Goal: Task Accomplishment & Management: Manage account settings

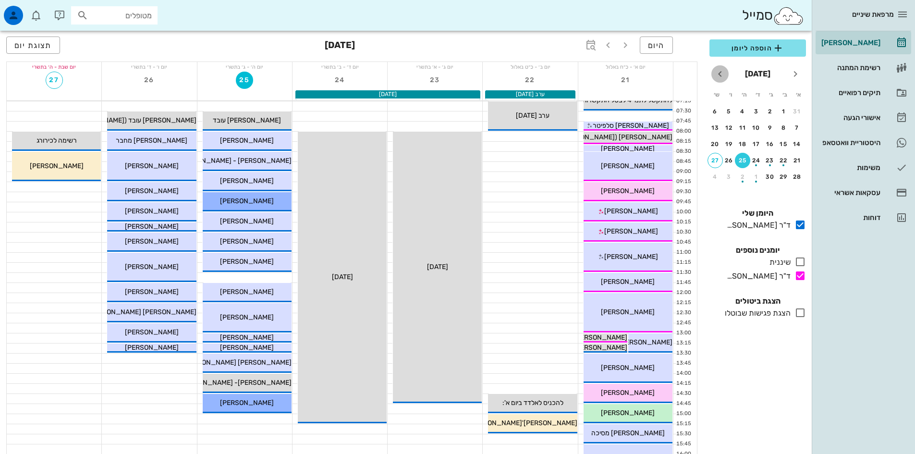
click at [723, 76] on icon "חודש הבא" at bounding box center [720, 74] width 12 height 12
click at [797, 127] on div "2" at bounding box center [797, 127] width 15 height 7
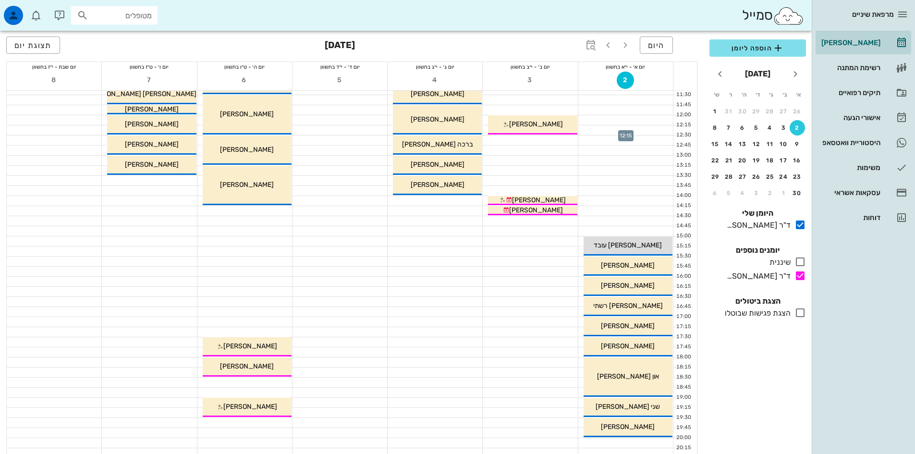
scroll to position [240, 0]
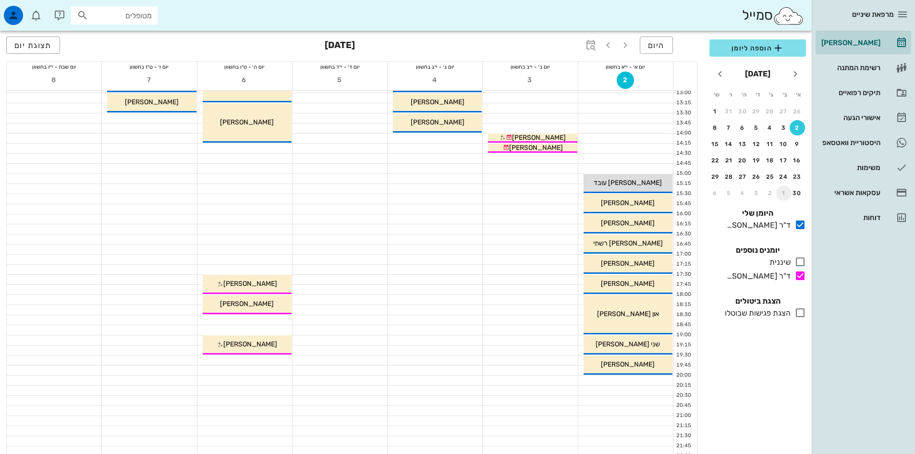
click at [783, 192] on div "1" at bounding box center [783, 193] width 15 height 7
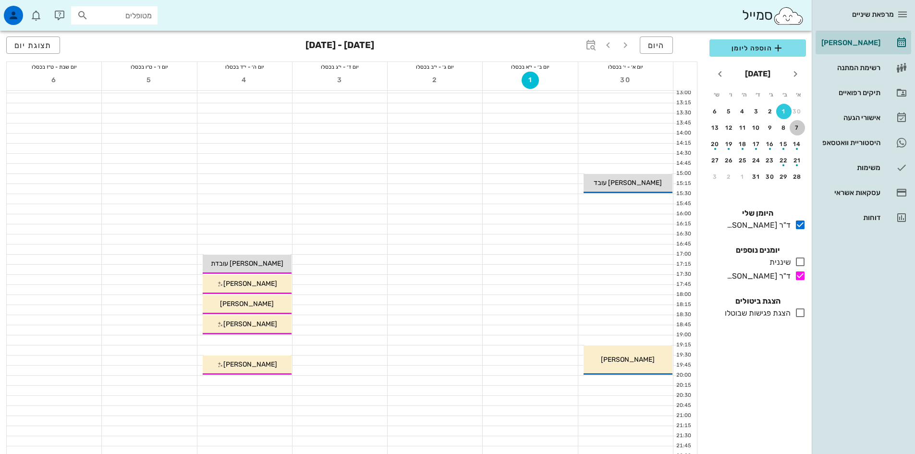
click at [797, 129] on div "7" at bounding box center [797, 127] width 15 height 7
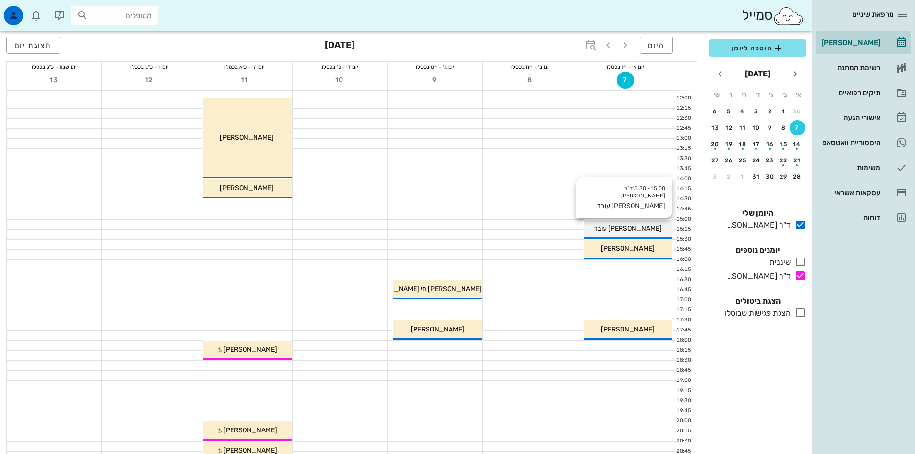
scroll to position [179, 0]
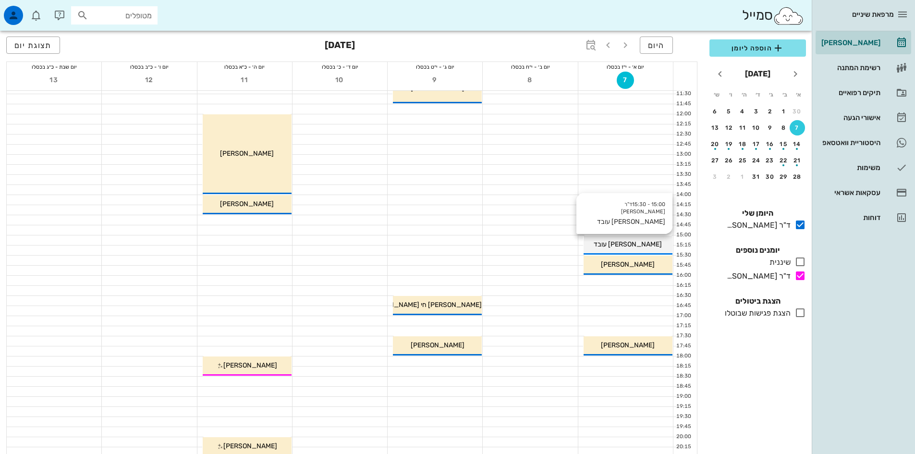
click at [638, 246] on span "[PERSON_NAME] עובד" at bounding box center [628, 244] width 68 height 8
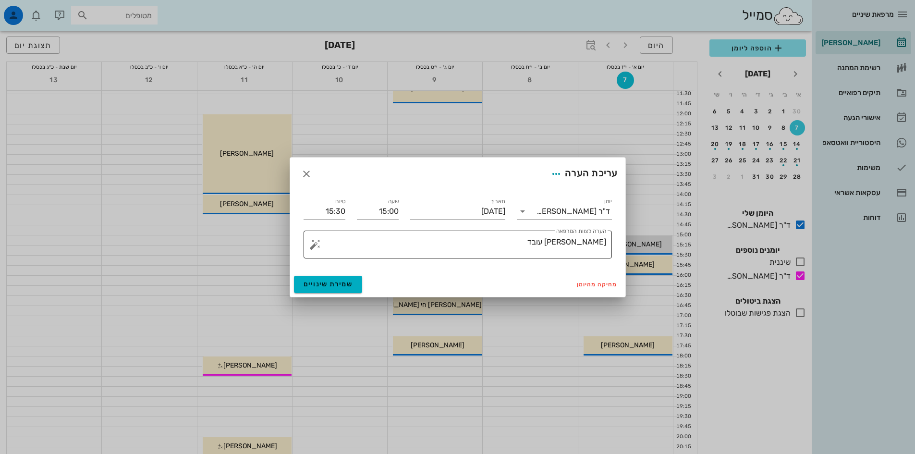
click at [587, 243] on textarea "[PERSON_NAME] עובד" at bounding box center [461, 246] width 289 height 23
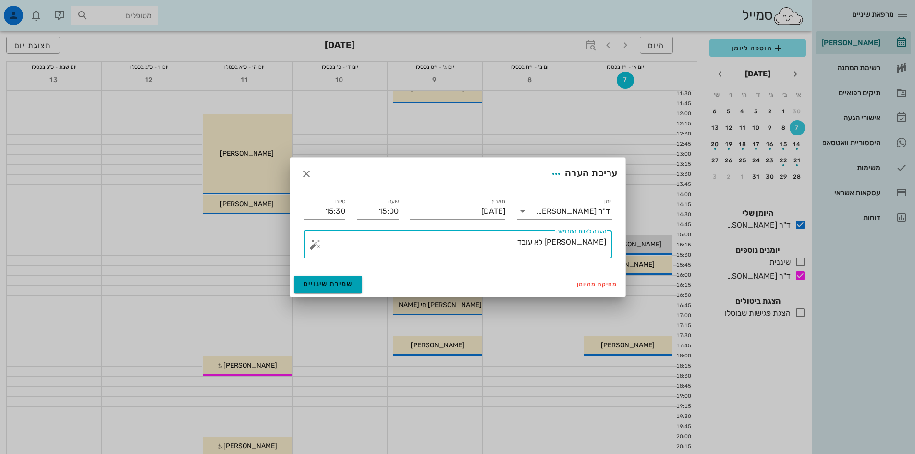
type textarea "[PERSON_NAME] לא עובד"
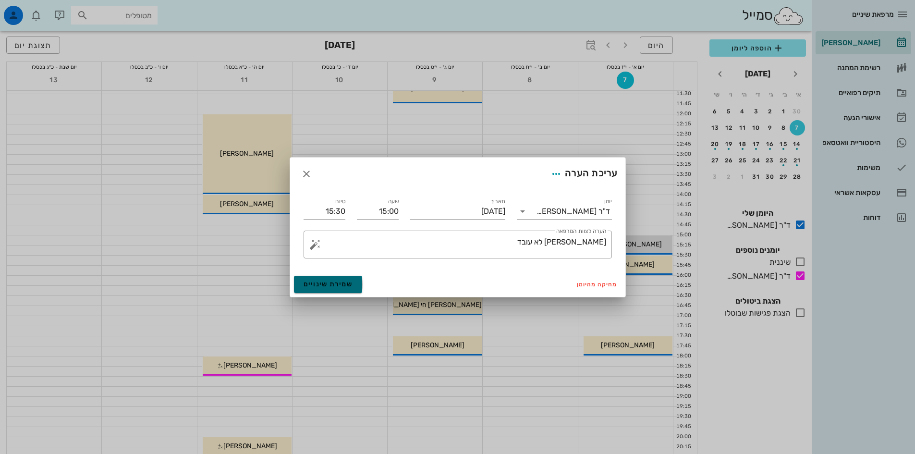
click at [340, 284] on span "שמירת שינויים" at bounding box center [328, 284] width 49 height 8
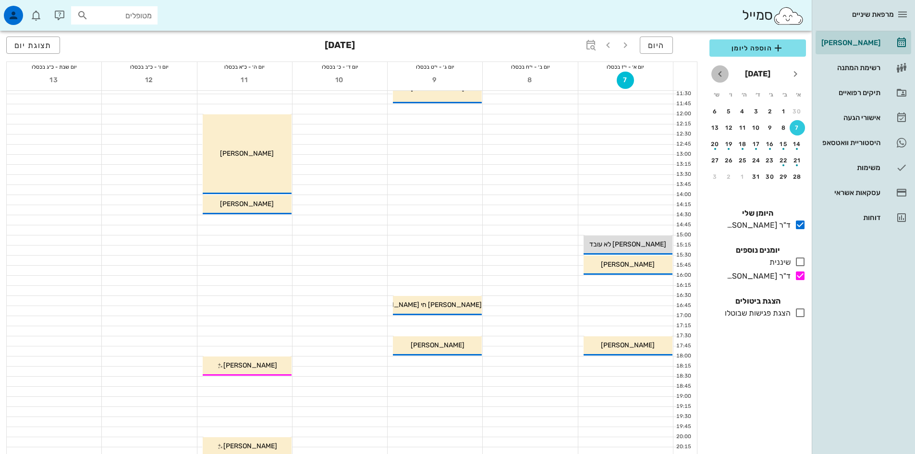
click at [721, 74] on icon "חודש הבא" at bounding box center [720, 74] width 12 height 12
click at [798, 158] on div "18" at bounding box center [797, 160] width 15 height 7
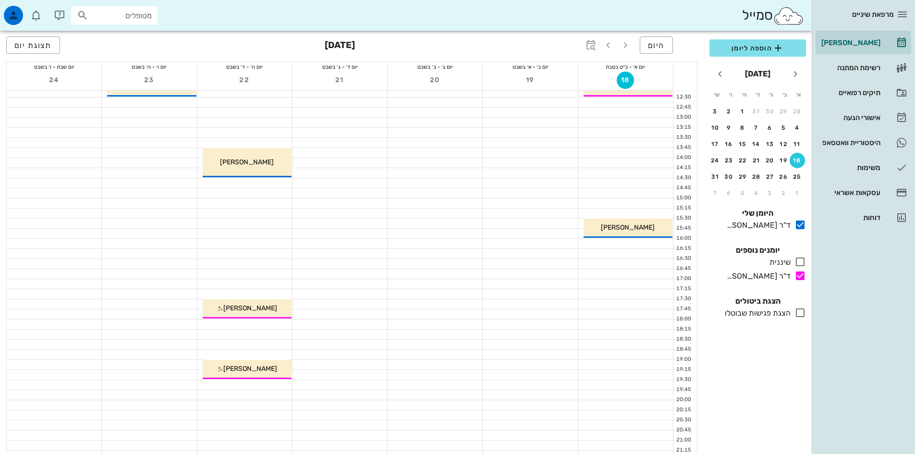
scroll to position [227, 0]
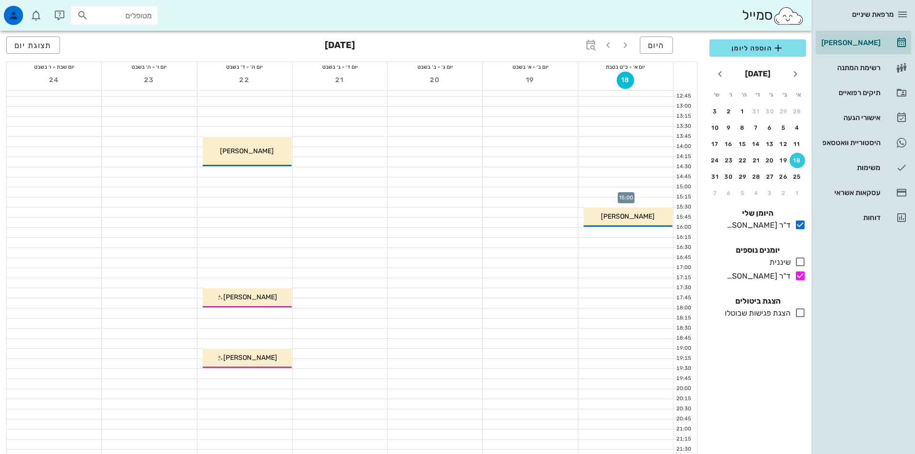
click at [657, 189] on div at bounding box center [625, 192] width 95 height 10
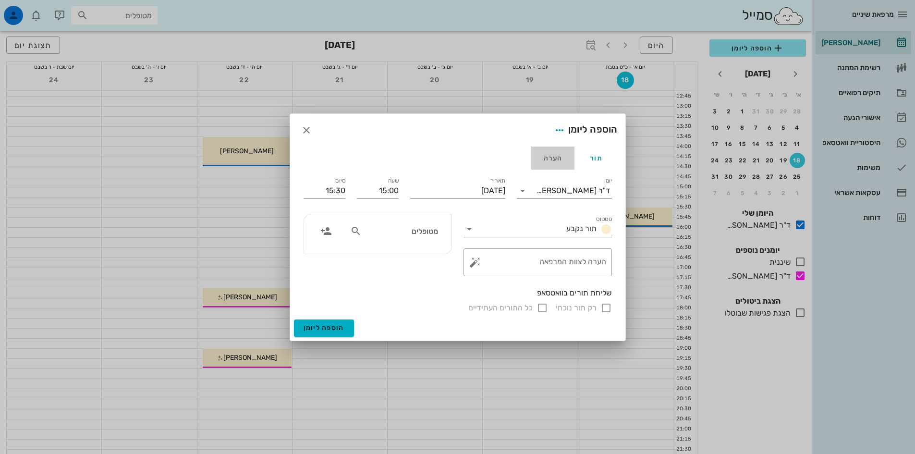
click at [558, 158] on div "הערה" at bounding box center [552, 158] width 43 height 23
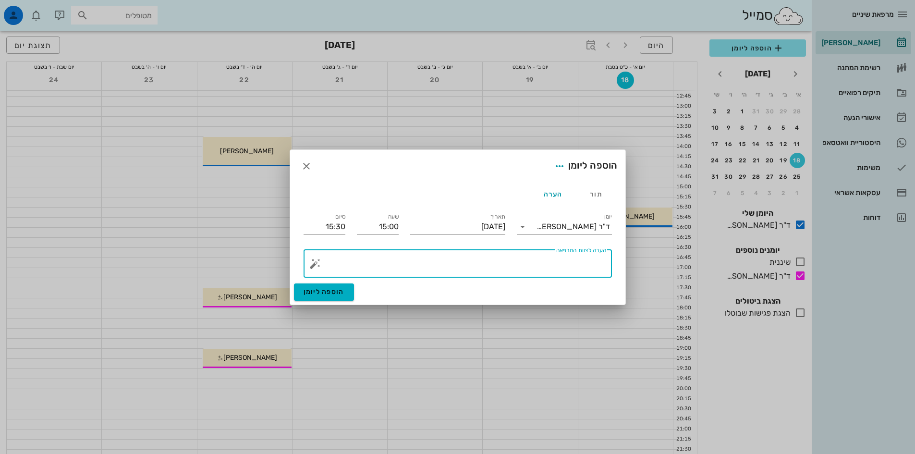
click at [593, 260] on textarea "הערה לצוות המרפאה" at bounding box center [461, 266] width 289 height 23
type textarea "[PERSON_NAME] לא עובד"
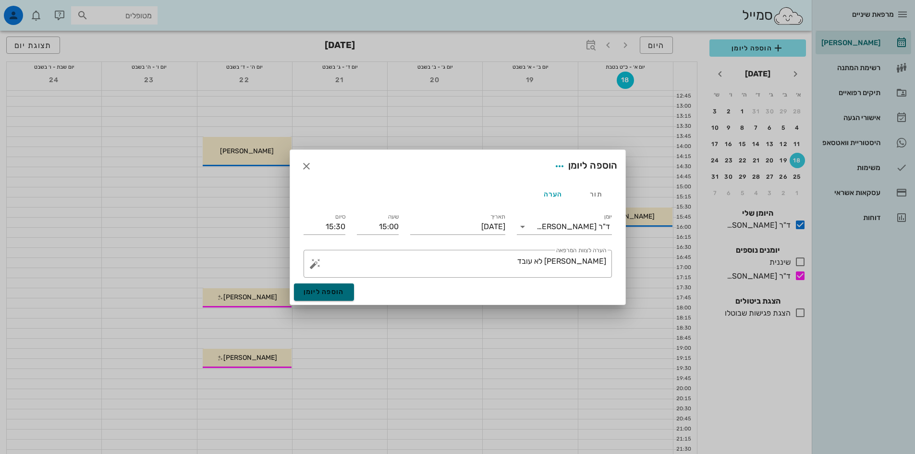
click at [327, 284] on button "הוספה ליומן" at bounding box center [324, 291] width 60 height 17
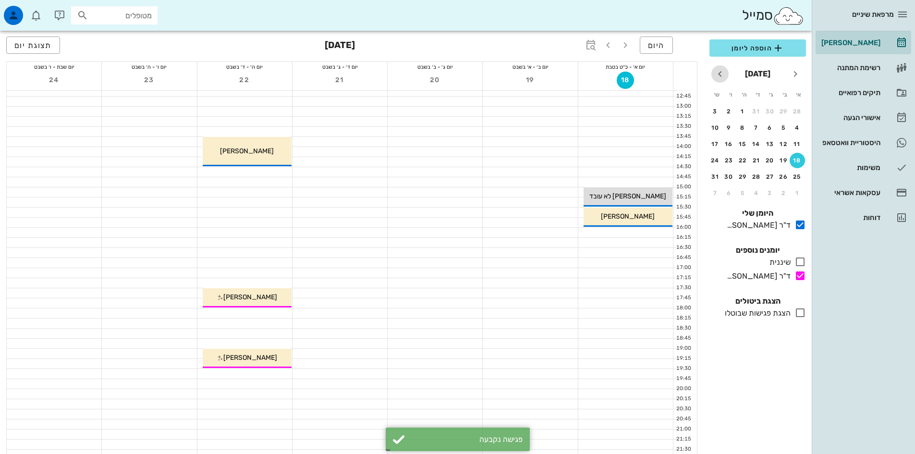
click at [722, 73] on icon "חודש הבא" at bounding box center [720, 74] width 12 height 12
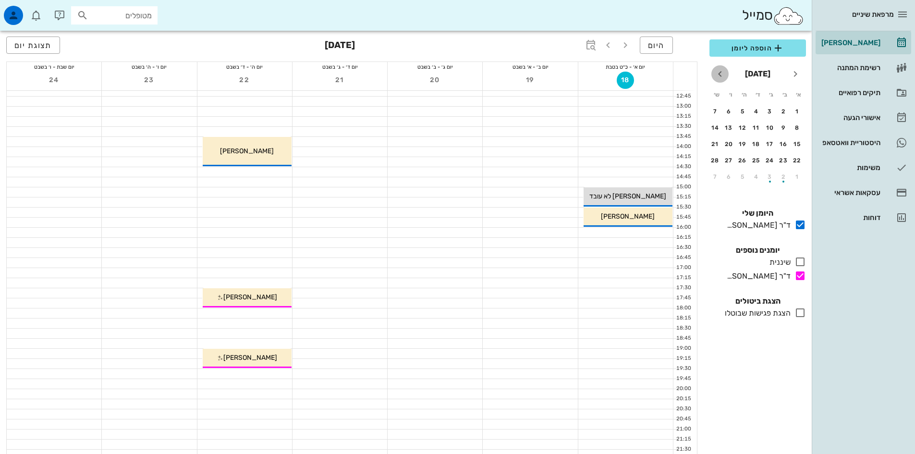
click at [722, 73] on icon "חודש הבא" at bounding box center [720, 74] width 12 height 12
click at [797, 177] on div "26" at bounding box center [797, 176] width 15 height 7
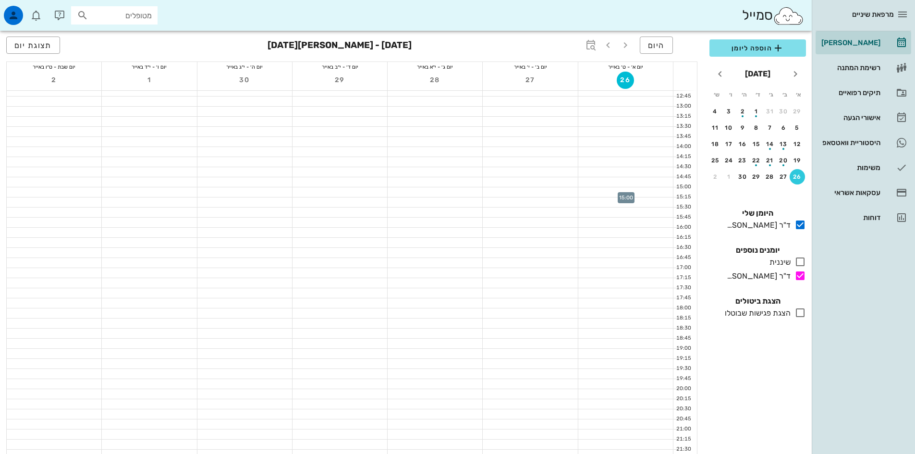
click at [638, 191] on div at bounding box center [625, 192] width 95 height 10
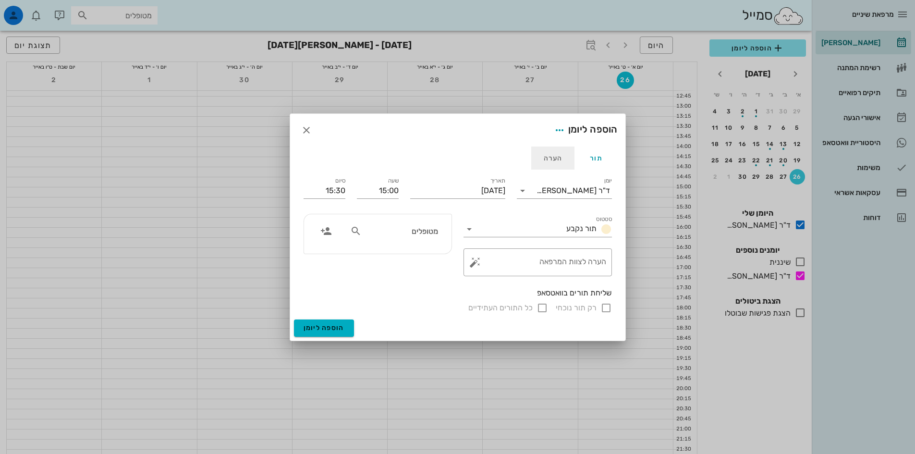
click at [558, 161] on div "הערה" at bounding box center [552, 158] width 43 height 23
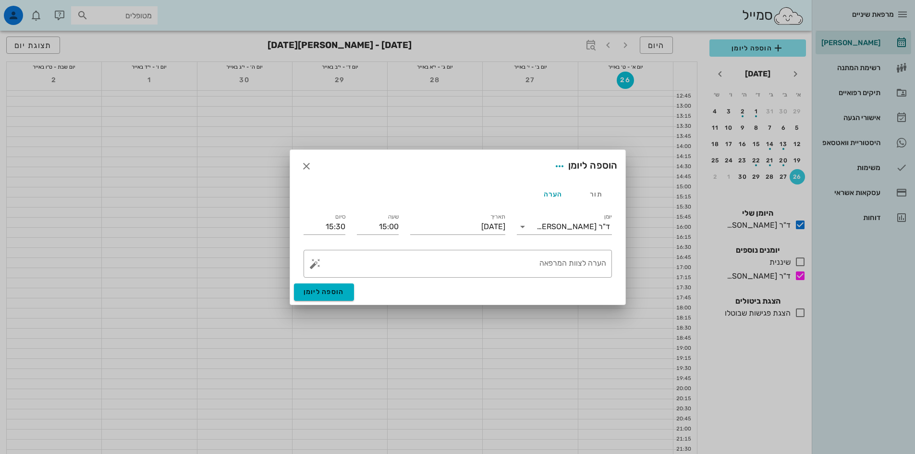
drag, startPoint x: 595, startPoint y: 265, endPoint x: 602, endPoint y: 236, distance: 30.2
click at [597, 263] on textarea "הערה לצוות המרפאה" at bounding box center [461, 266] width 289 height 23
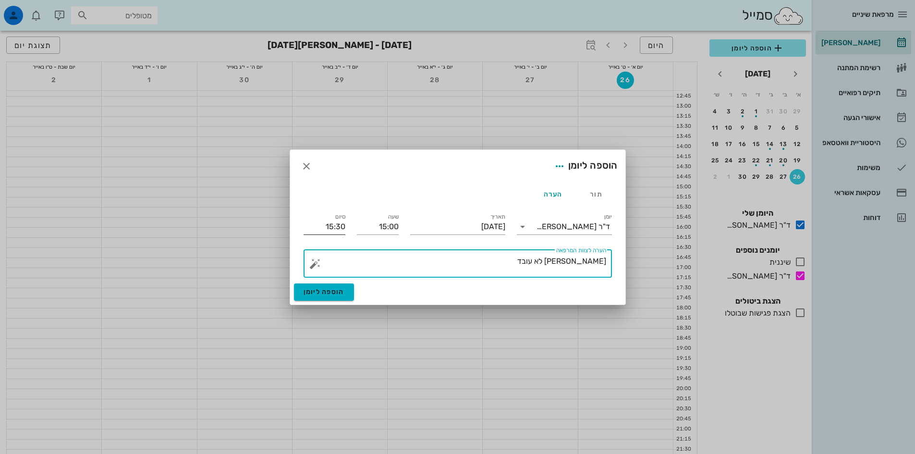
type textarea "[PERSON_NAME] לא עובד"
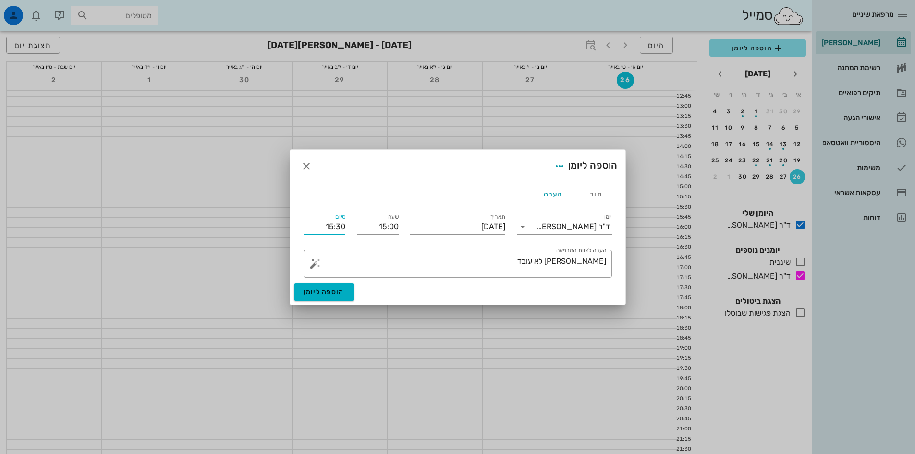
click at [331, 229] on input "15:30" at bounding box center [325, 226] width 42 height 15
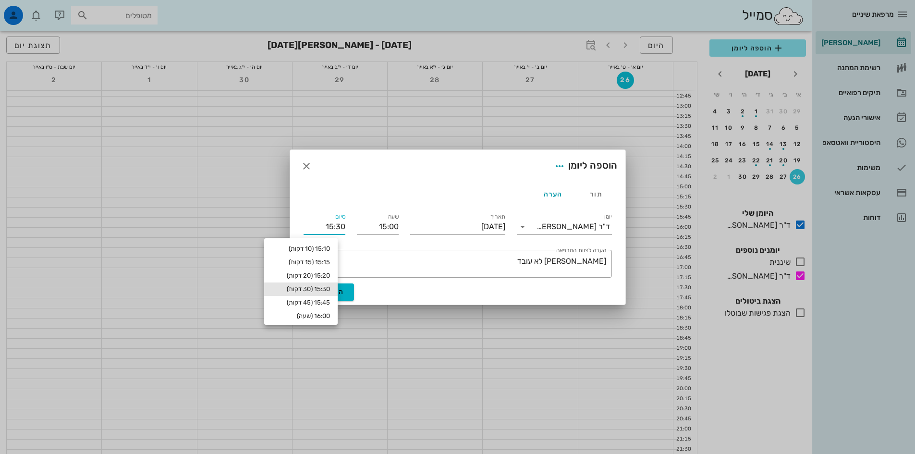
scroll to position [65, 0]
click at [323, 318] on div "18:00 (3 שעות)" at bounding box center [301, 318] width 58 height 8
type input "18:00"
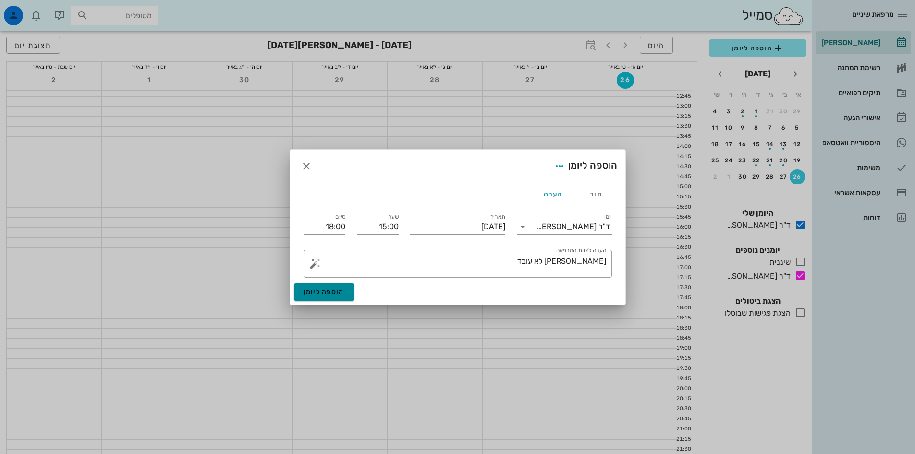
click at [334, 287] on button "הוספה ליומן" at bounding box center [324, 291] width 60 height 17
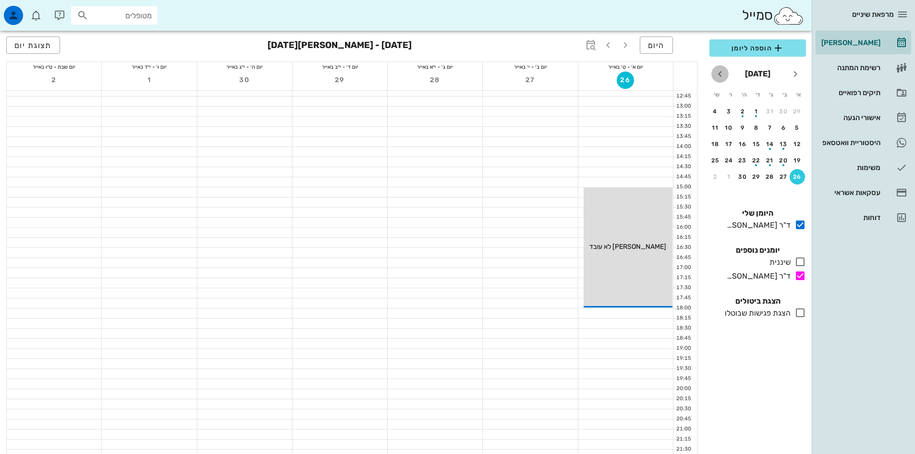
click at [719, 74] on icon "חודש הבא" at bounding box center [720, 74] width 12 height 12
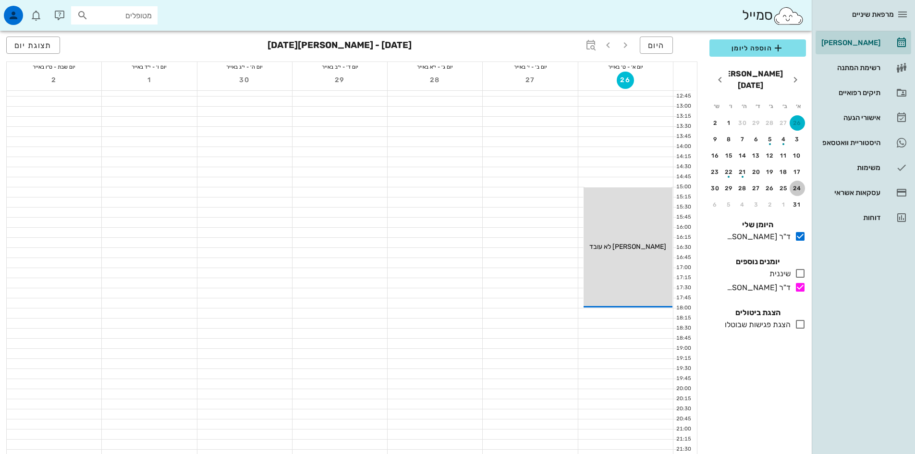
click at [800, 185] on div "24" at bounding box center [797, 188] width 15 height 7
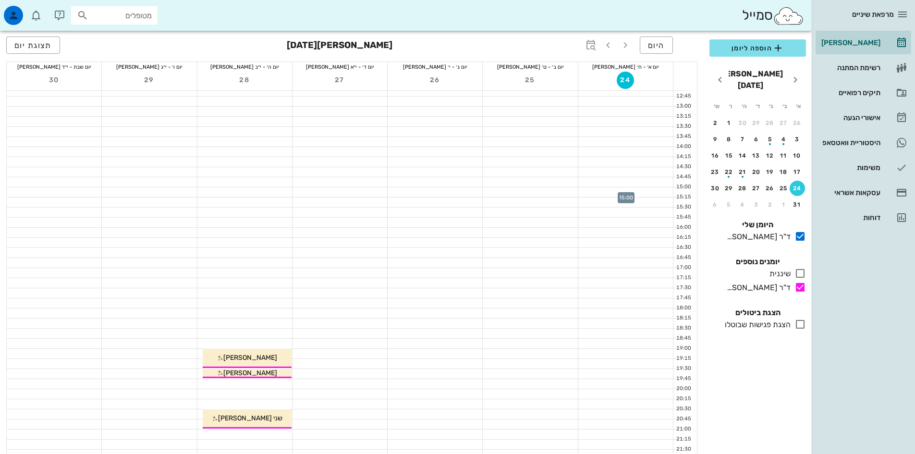
click at [643, 192] on div at bounding box center [625, 192] width 95 height 10
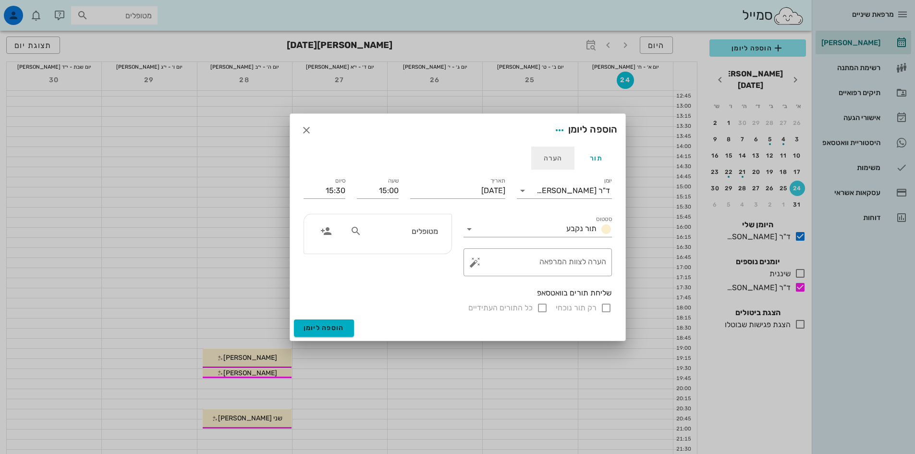
click at [552, 157] on div "הערה" at bounding box center [552, 158] width 43 height 23
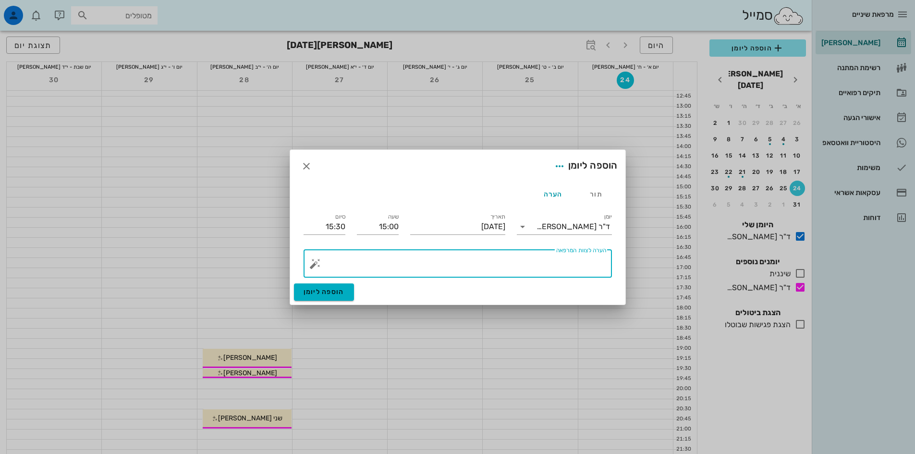
click at [586, 257] on textarea "הערה לצוות המרפאה" at bounding box center [461, 266] width 289 height 23
type textarea "[PERSON_NAME] לא עובד"
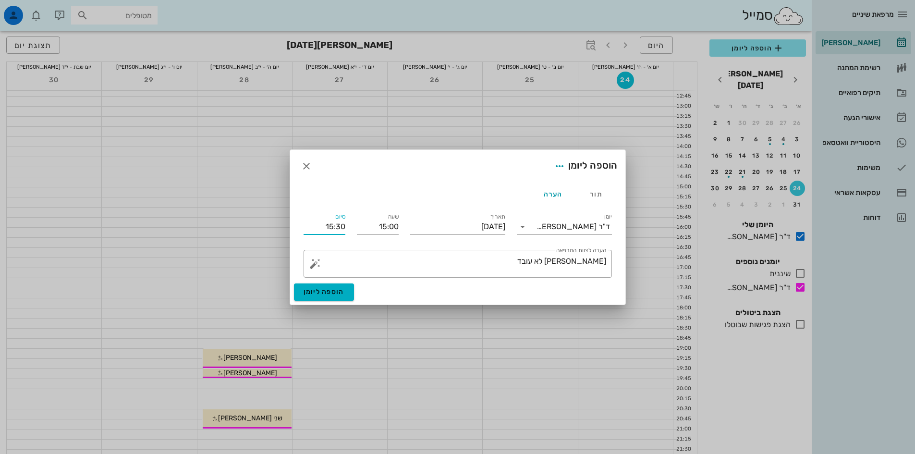
click at [324, 231] on input "15:30" at bounding box center [325, 226] width 42 height 15
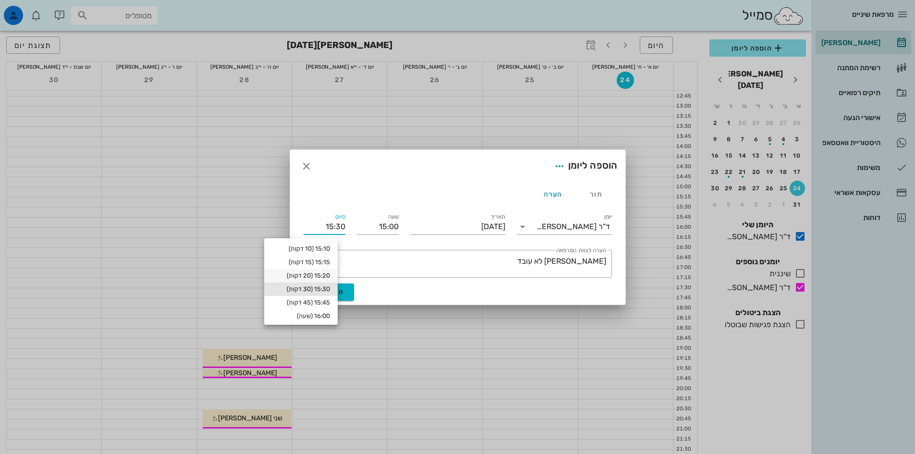
scroll to position [65, 0]
click at [329, 316] on div "18:00 (3 שעות)" at bounding box center [301, 318] width 58 height 8
type input "18:00"
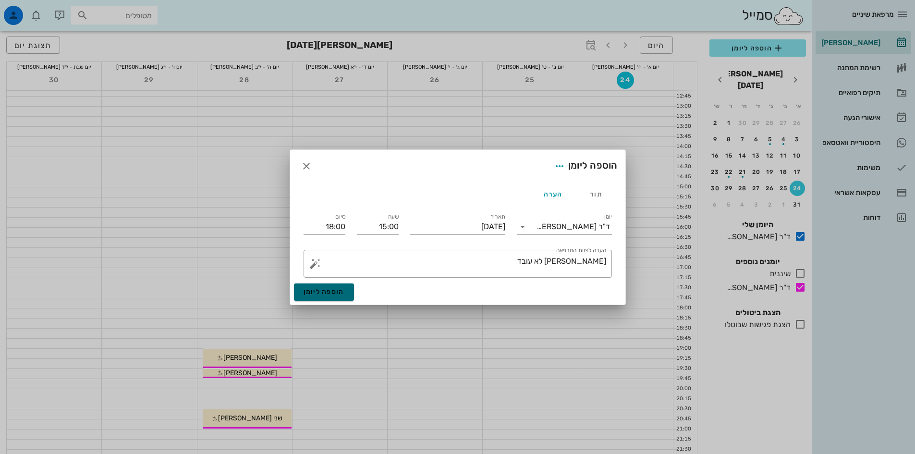
click at [336, 292] on span "הוספה ליומן" at bounding box center [324, 292] width 41 height 8
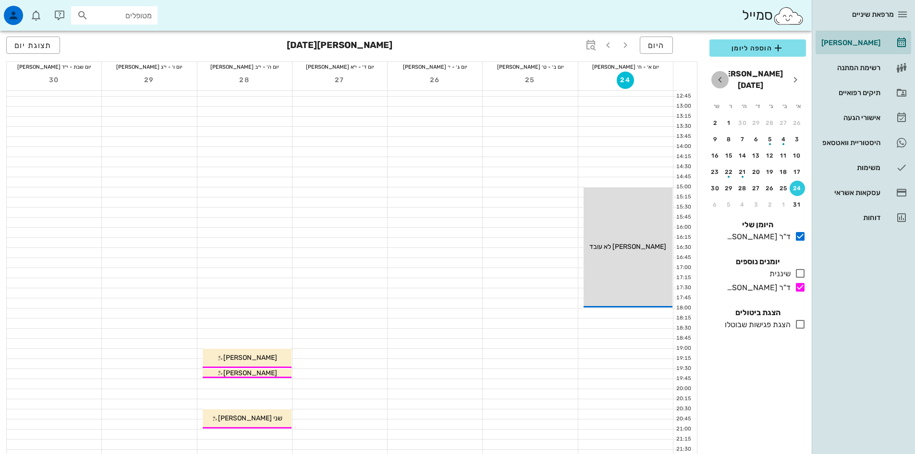
click at [720, 74] on icon "חודש הבא" at bounding box center [720, 80] width 12 height 12
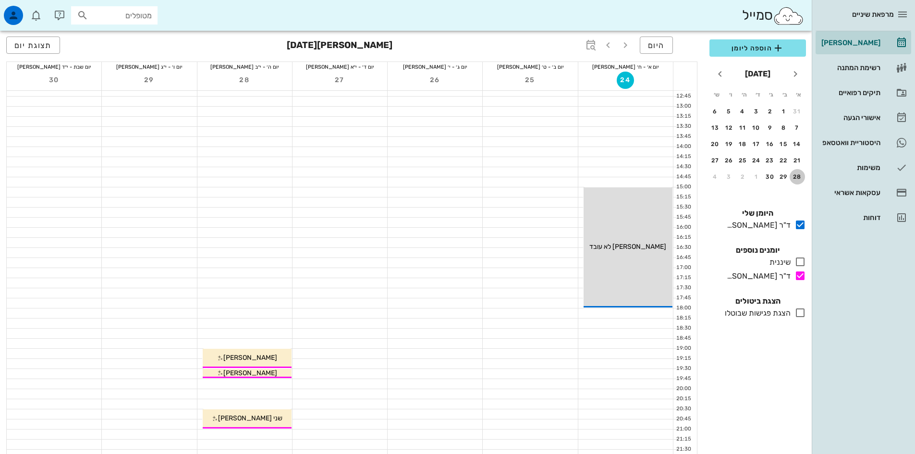
click at [798, 178] on div "28" at bounding box center [797, 176] width 15 height 7
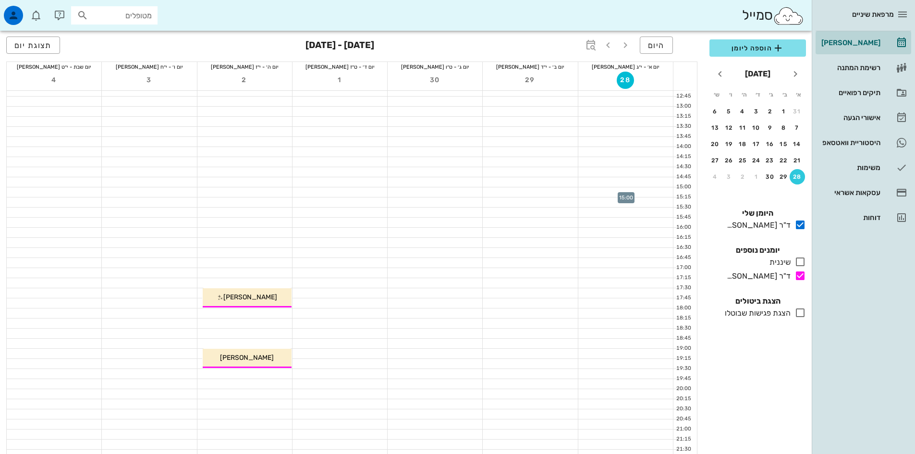
click at [647, 189] on div at bounding box center [625, 192] width 95 height 10
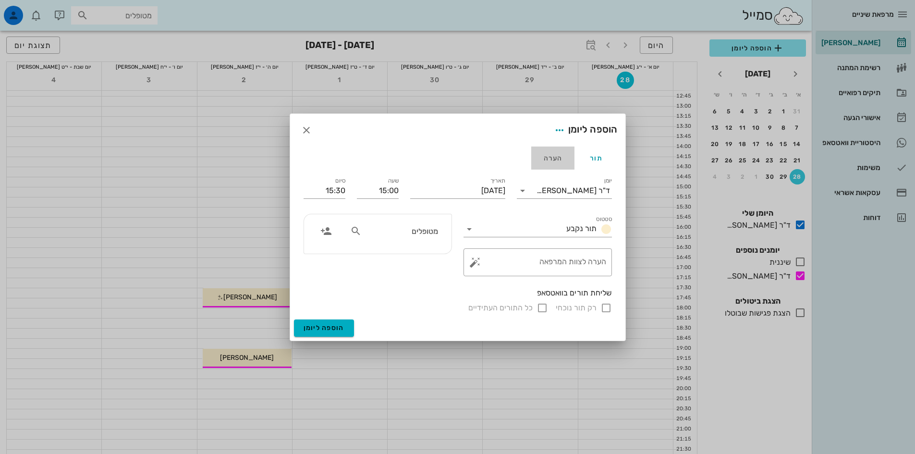
click at [551, 157] on div "הערה" at bounding box center [552, 158] width 43 height 23
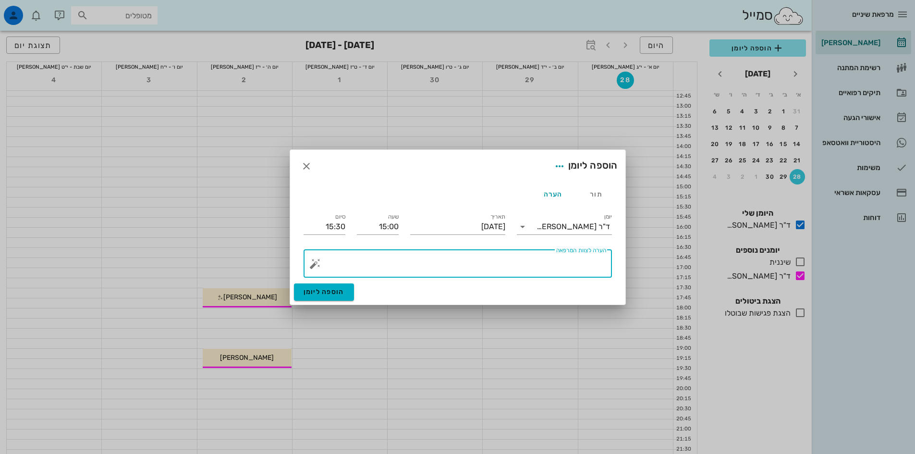
click at [591, 257] on textarea "הערה לצוות המרפאה" at bounding box center [461, 266] width 289 height 23
type textarea "[PERSON_NAME] לא עובד"
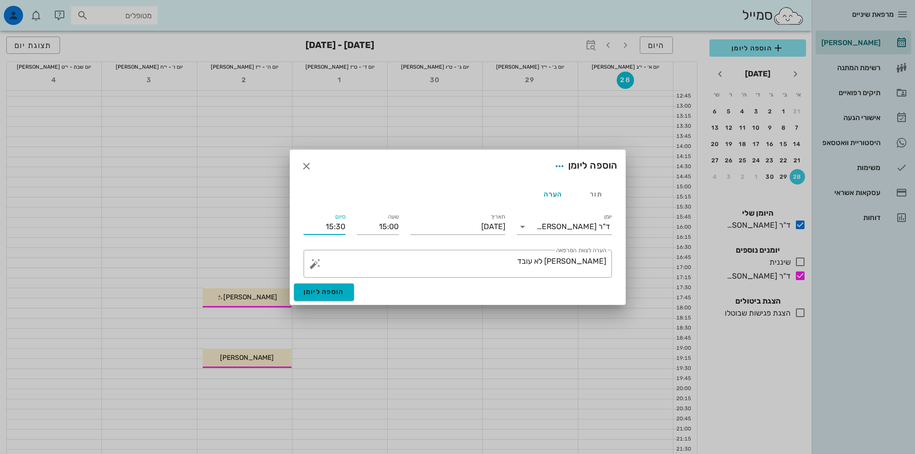
click at [338, 223] on input "15:30" at bounding box center [325, 226] width 42 height 15
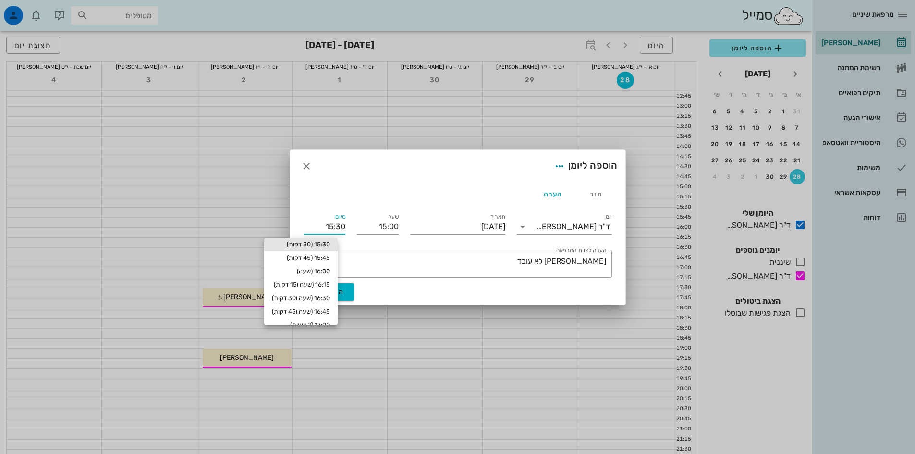
scroll to position [65, 0]
click at [330, 315] on div "18:00 (3 שעות)" at bounding box center [301, 318] width 58 height 8
type input "18:00"
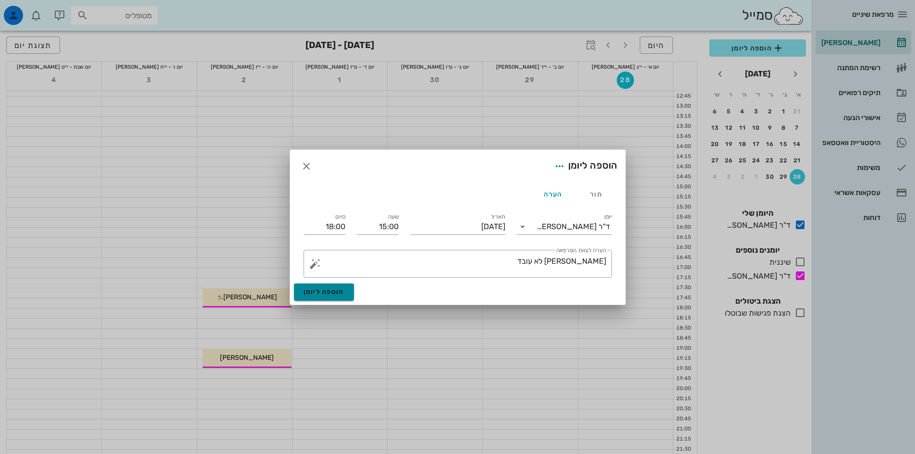
click at [327, 294] on span "הוספה ליומן" at bounding box center [324, 292] width 41 height 8
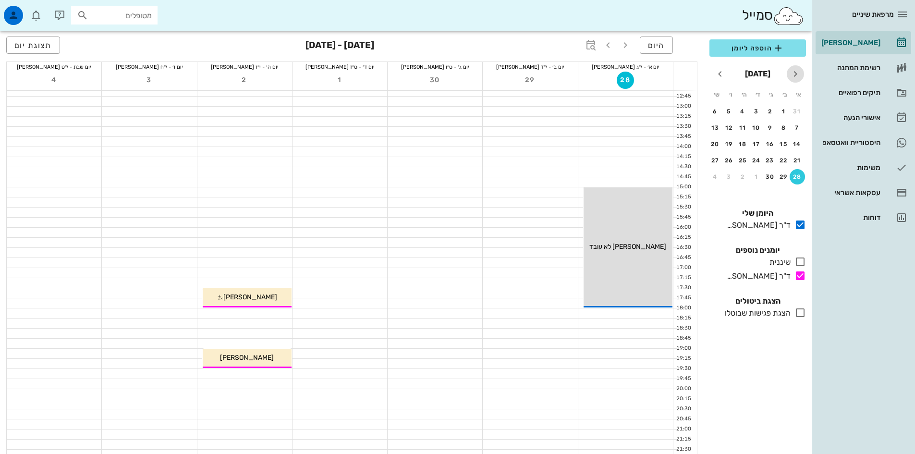
click at [795, 75] on icon "חודש שעבר" at bounding box center [796, 74] width 12 height 12
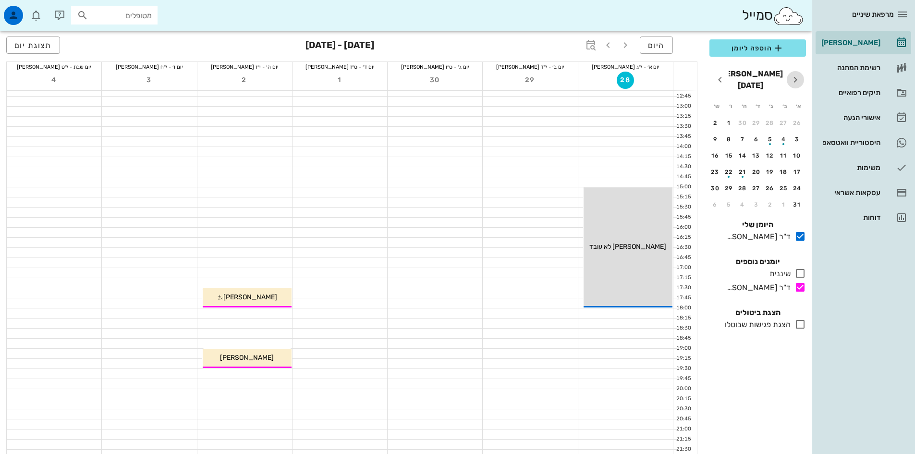
click at [795, 75] on icon "חודש שעבר" at bounding box center [796, 80] width 12 height 12
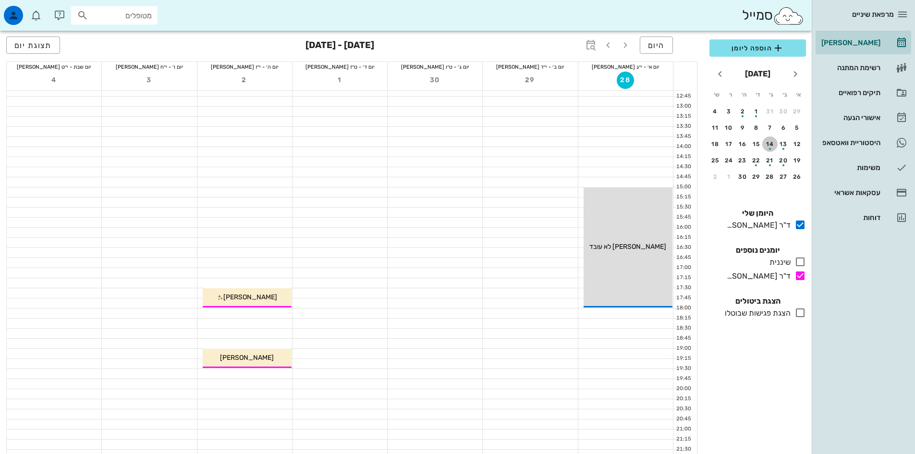
click at [768, 143] on div "14" at bounding box center [769, 144] width 15 height 7
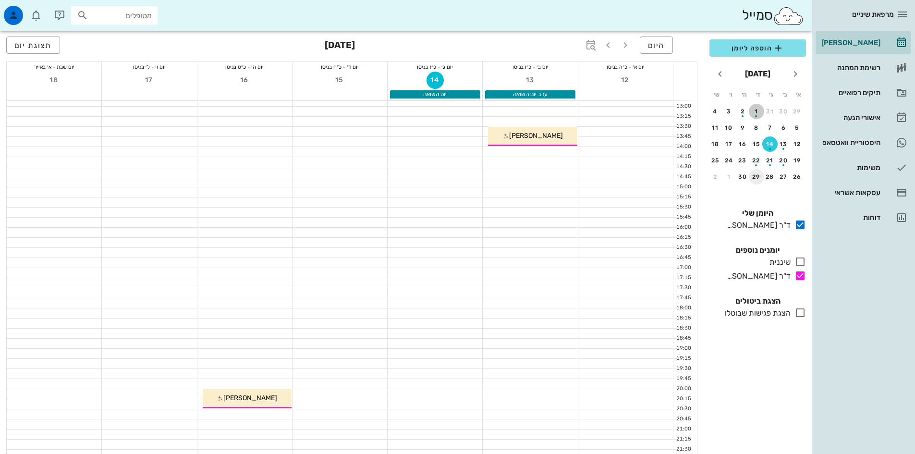
drag, startPoint x: 757, startPoint y: 113, endPoint x: 760, endPoint y: 176, distance: 63.0
click at [758, 112] on div "button" at bounding box center [756, 113] width 15 height 5
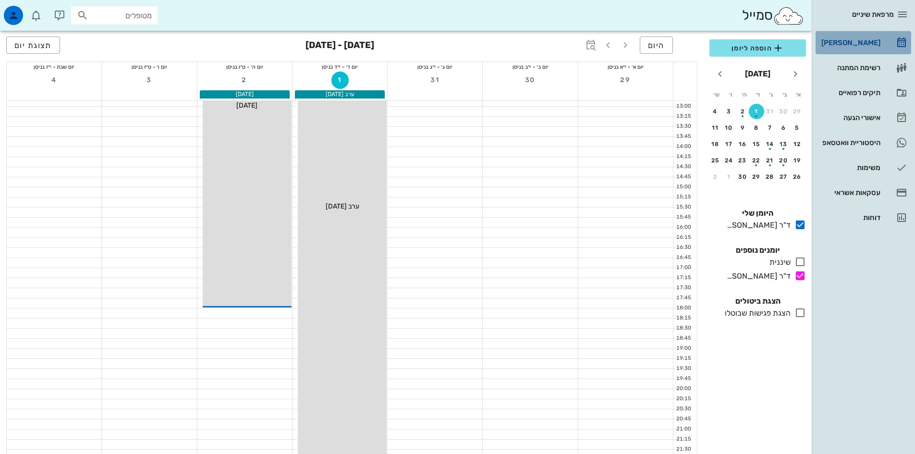
click at [858, 42] on div "[PERSON_NAME]" at bounding box center [850, 43] width 61 height 8
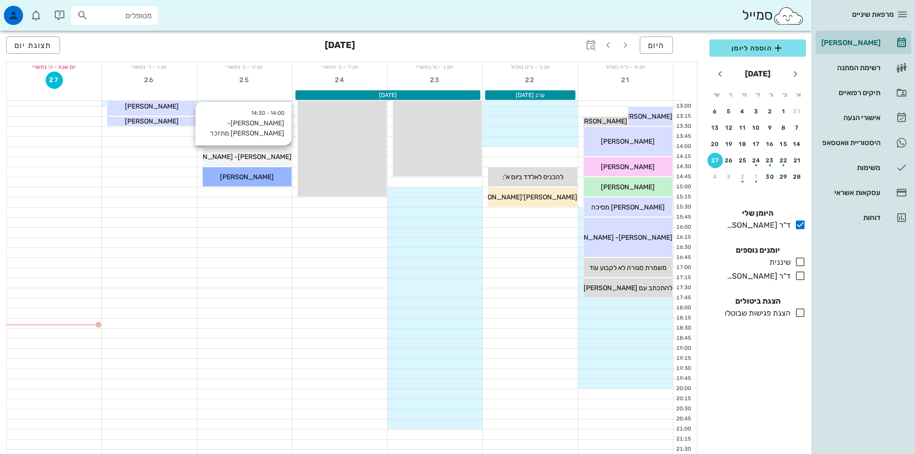
drag, startPoint x: 271, startPoint y: 153, endPoint x: 248, endPoint y: 153, distance: 23.1
click at [248, 153] on span "[PERSON_NAME]- [PERSON_NAME] מתזכר" at bounding box center [225, 157] width 133 height 8
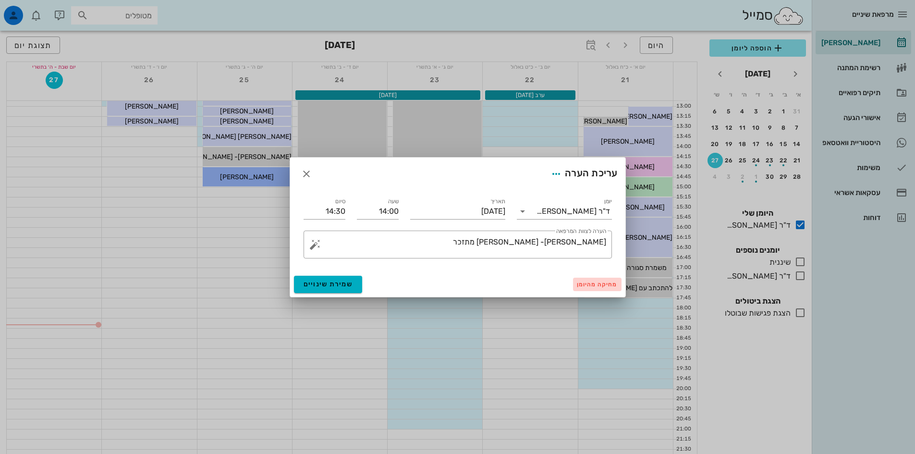
click at [592, 287] on span "מחיקה מהיומן" at bounding box center [597, 284] width 41 height 7
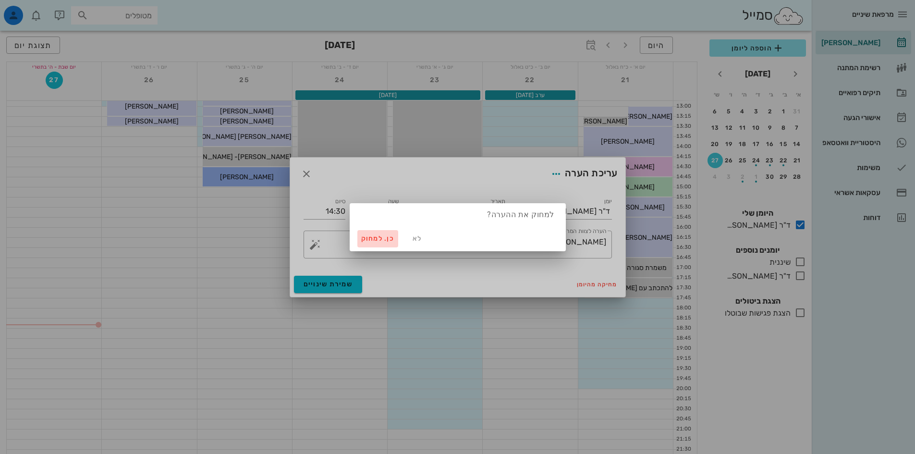
click at [390, 237] on span "כן. למחוק" at bounding box center [378, 238] width 34 height 8
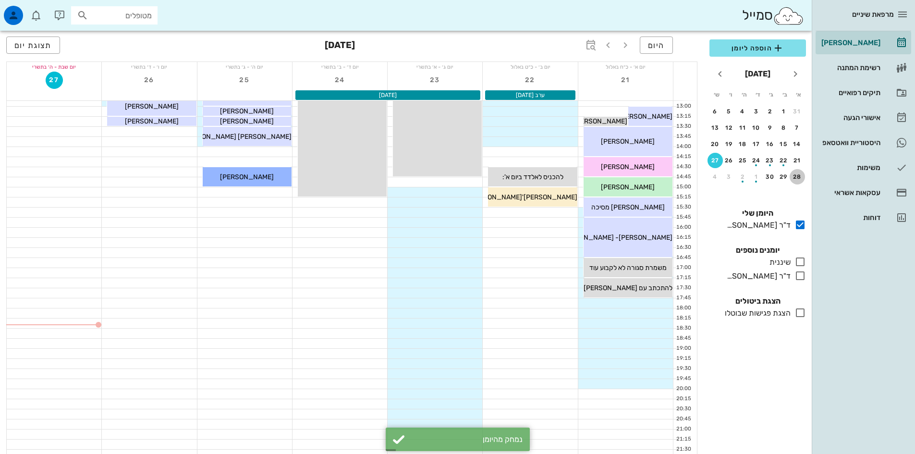
click at [794, 176] on div "28" at bounding box center [797, 176] width 15 height 7
